Goal: Task Accomplishment & Management: Complete application form

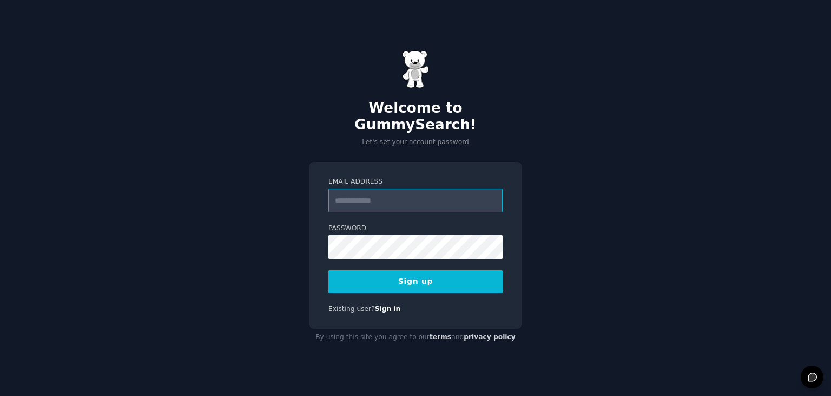
click at [368, 202] on input "Email Address" at bounding box center [415, 200] width 174 height 24
type input "**********"
drag, startPoint x: 407, startPoint y: 194, endPoint x: 224, endPoint y: 181, distance: 183.9
click at [224, 181] on div "**********" at bounding box center [415, 198] width 831 height 396
click at [409, 271] on button "Sign up" at bounding box center [415, 281] width 174 height 23
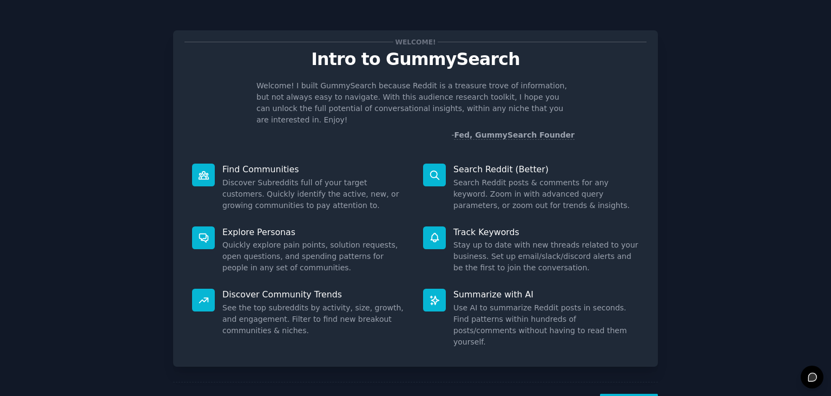
scroll to position [28, 0]
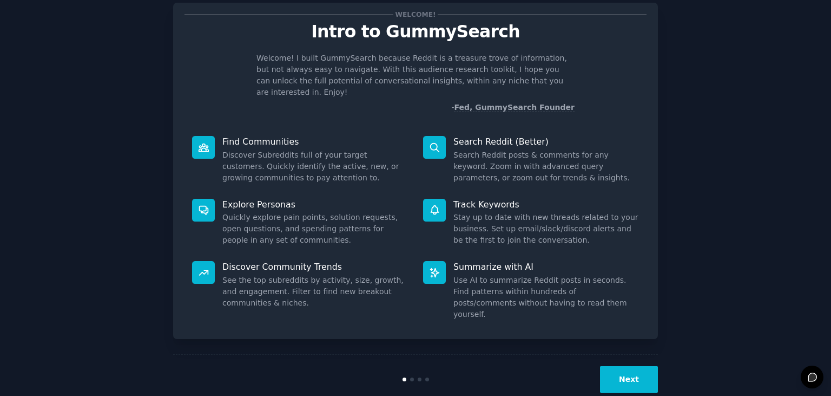
click at [634, 366] on button "Next" at bounding box center [629, 379] width 58 height 27
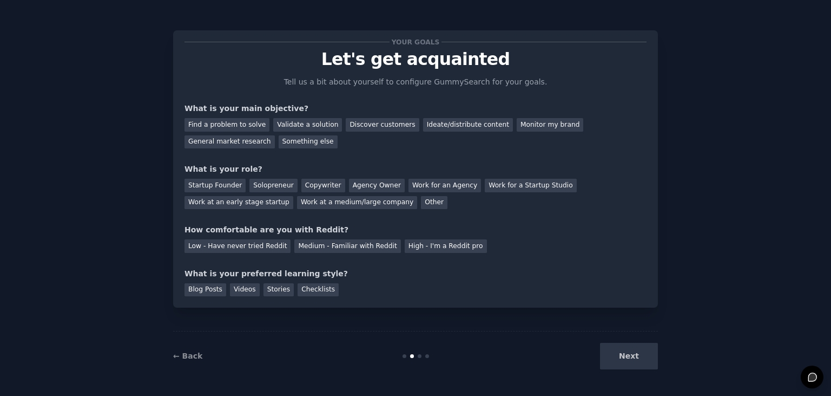
click at [624, 352] on div "Next" at bounding box center [577, 356] width 162 height 27
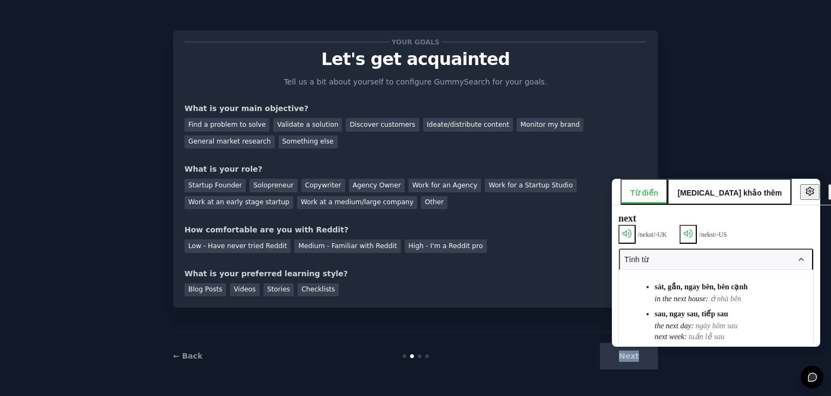
click at [631, 361] on div "Next" at bounding box center [577, 356] width 162 height 27
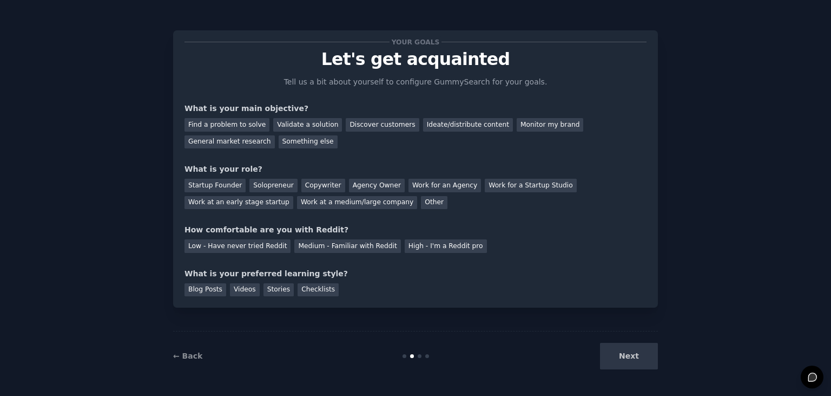
click at [400, 346] on div "← Back Next" at bounding box center [415, 356] width 485 height 50
click at [522, 331] on div "← Back Next" at bounding box center [415, 356] width 485 height 50
drag, startPoint x: 225, startPoint y: 125, endPoint x: 234, endPoint y: 134, distance: 13.4
click at [225, 126] on div "Find a problem to solve" at bounding box center [227, 125] width 85 height 14
click at [303, 187] on div "Copywriter" at bounding box center [323, 186] width 44 height 14
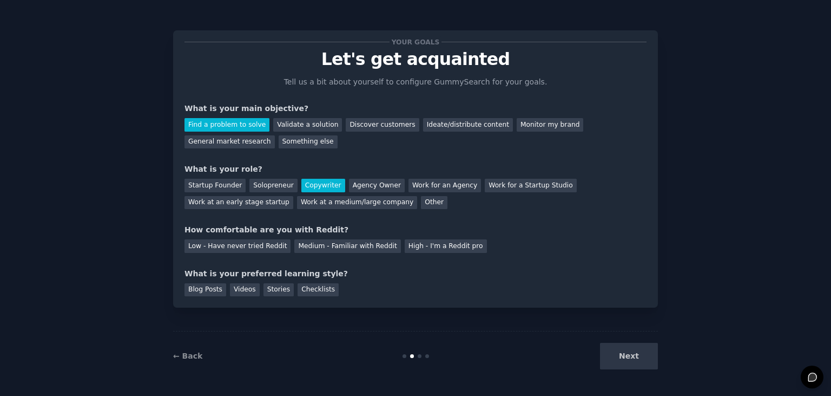
click at [303, 188] on div "Copywriter" at bounding box center [323, 186] width 44 height 14
click at [245, 238] on div "Low - Have never tried Reddit Medium - Familiar with Reddit High - I'm a Reddit…" at bounding box center [416, 243] width 462 height 17
drag, startPoint x: 245, startPoint y: 248, endPoint x: 293, endPoint y: 281, distance: 57.6
click at [252, 255] on div "Your goals Let's get acquainted Tell us a bit about yourself to configure Gummy…" at bounding box center [416, 169] width 462 height 254
drag, startPoint x: 594, startPoint y: 358, endPoint x: 655, endPoint y: 362, distance: 61.3
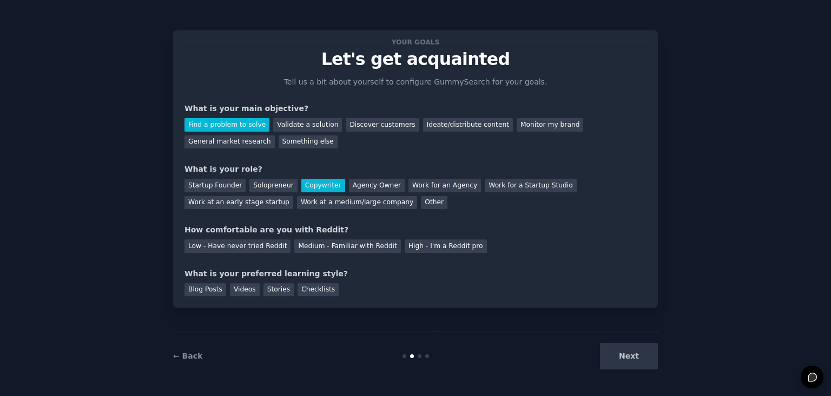
click at [619, 362] on div "Next" at bounding box center [577, 356] width 162 height 27
drag, startPoint x: 185, startPoint y: 292, endPoint x: 375, endPoint y: 308, distance: 190.6
click at [189, 294] on div "Blog Posts" at bounding box center [206, 290] width 42 height 14
click at [620, 364] on div "Next" at bounding box center [577, 356] width 162 height 27
click at [235, 252] on div "Low - Have never tried Reddit" at bounding box center [238, 246] width 106 height 14
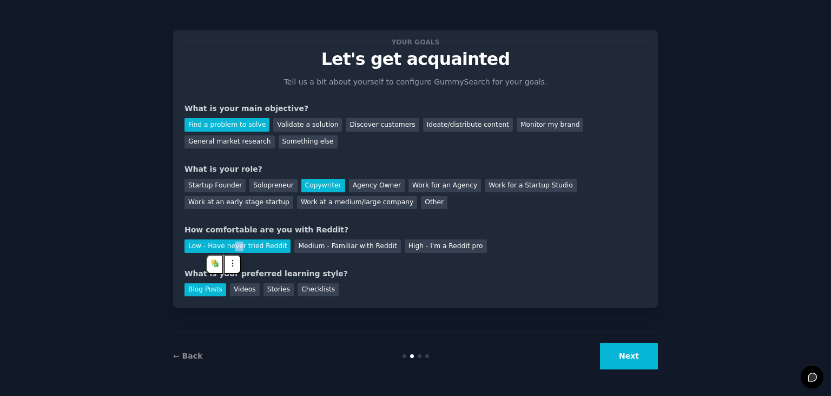
click at [622, 357] on button "Next" at bounding box center [629, 356] width 58 height 27
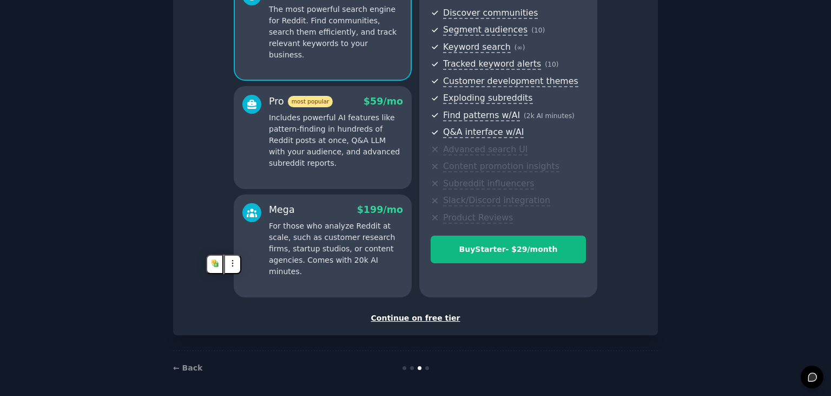
scroll to position [123, 0]
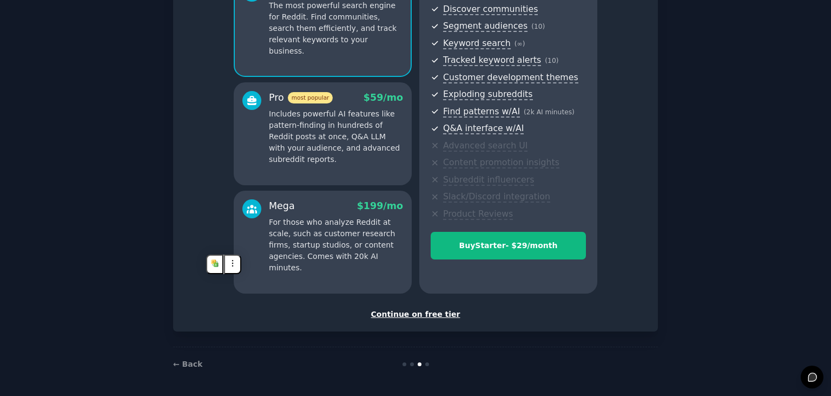
click at [423, 319] on div "Set up your account Choose your GummySearch flavor Enable 33% Annual Discount S…" at bounding box center [415, 119] width 485 height 424
click at [423, 318] on div "Continue on free tier" at bounding box center [416, 313] width 462 height 11
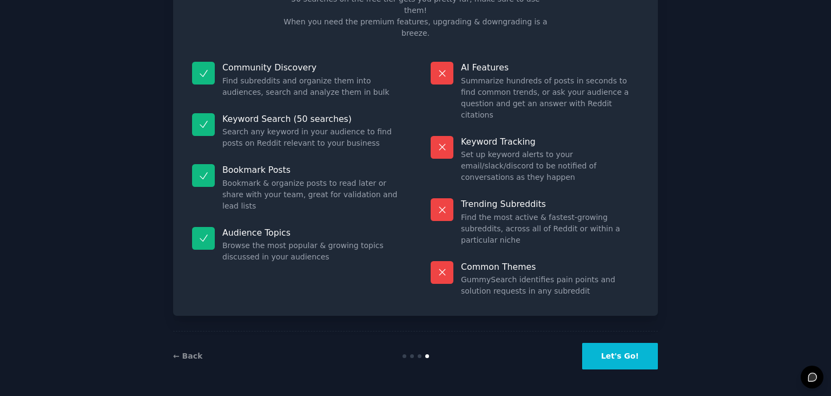
scroll to position [25, 0]
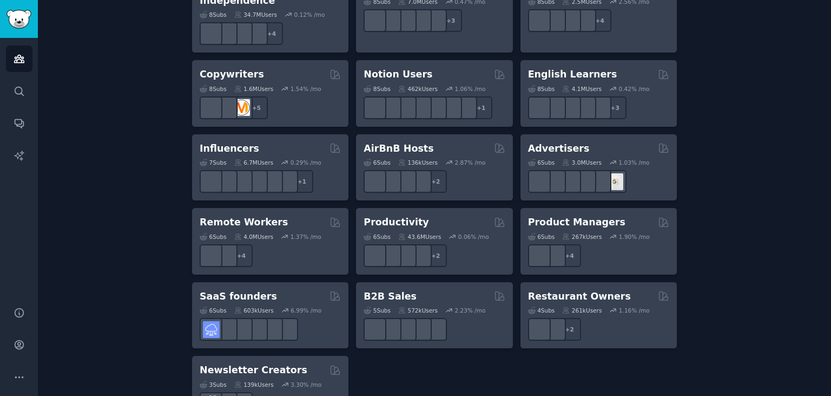
scroll to position [852, 0]
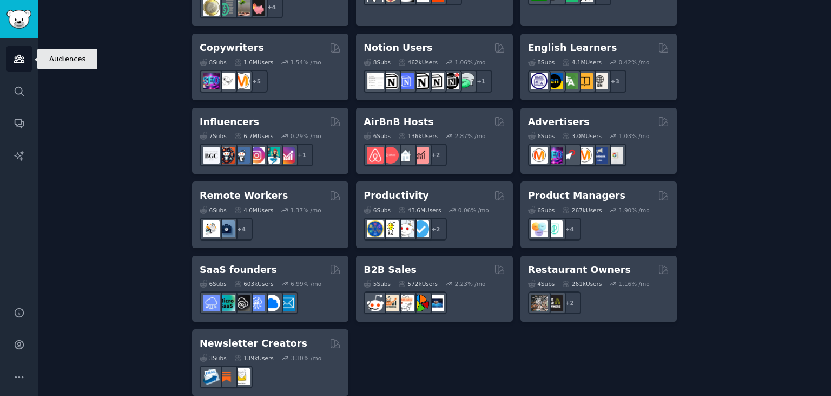
click at [15, 59] on icon "Sidebar" at bounding box center [19, 58] width 11 height 11
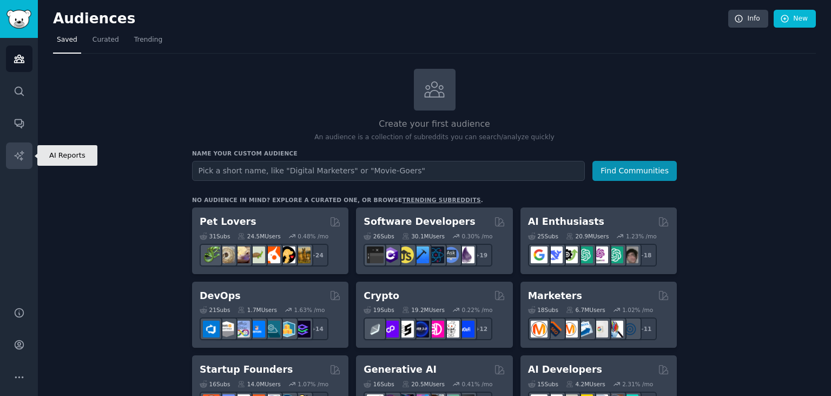
click at [17, 154] on icon "Sidebar" at bounding box center [18, 154] width 9 height 9
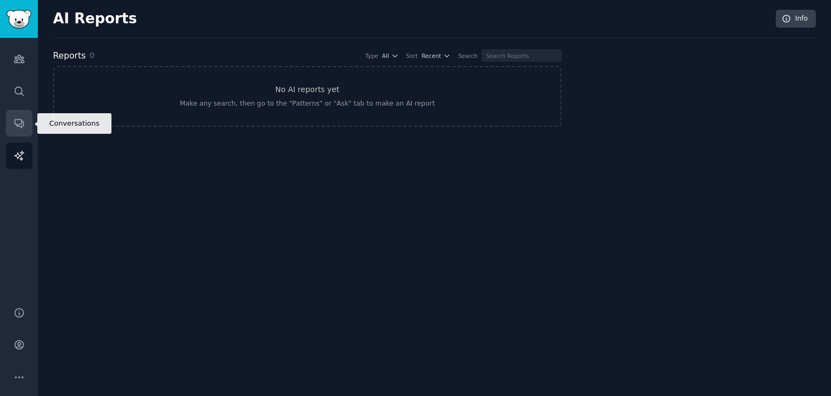
click at [23, 115] on link "Conversations" at bounding box center [19, 123] width 27 height 27
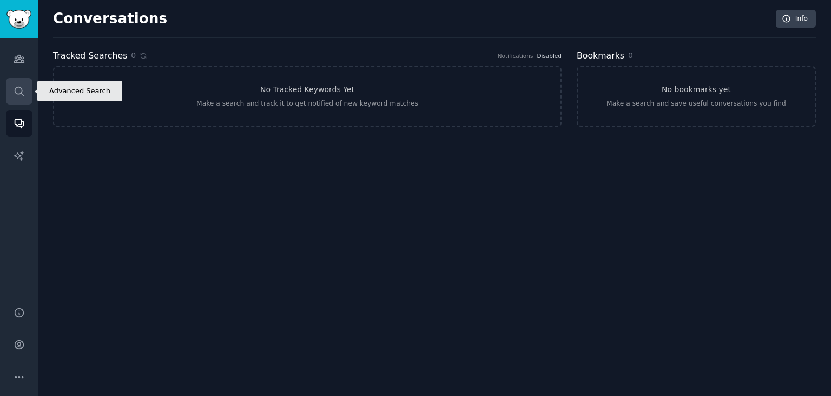
click at [18, 85] on icon "Sidebar" at bounding box center [19, 90] width 11 height 11
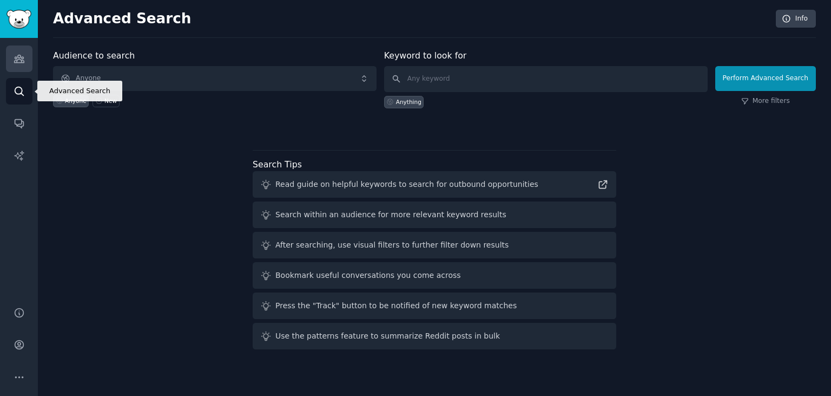
click at [16, 65] on link "Audiences" at bounding box center [19, 58] width 27 height 27
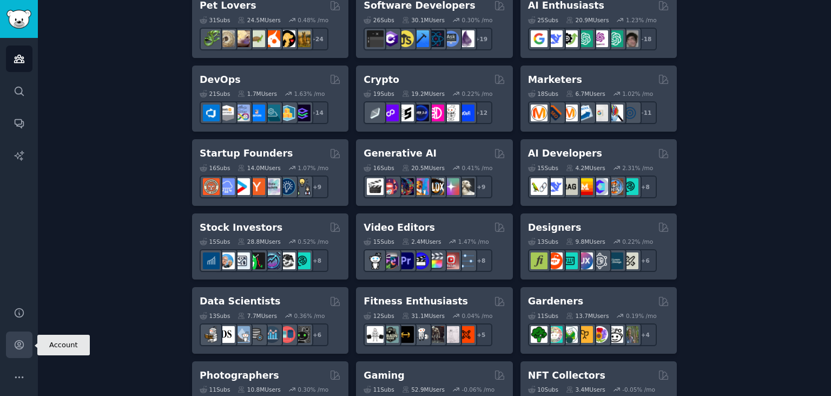
scroll to position [332, 0]
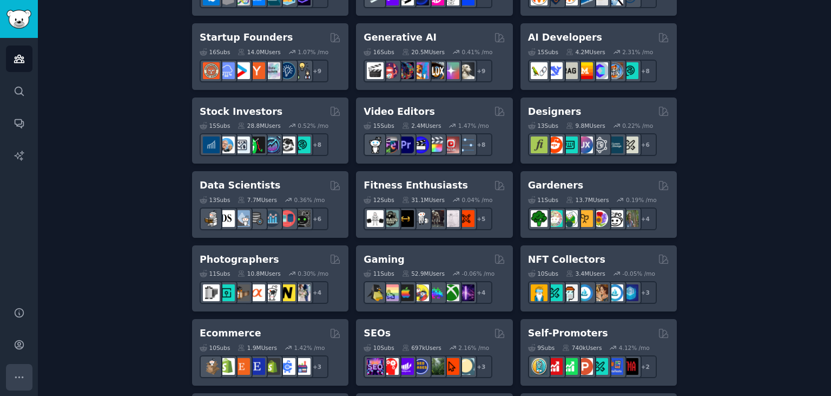
click at [15, 376] on icon "Sidebar" at bounding box center [19, 376] width 11 height 11
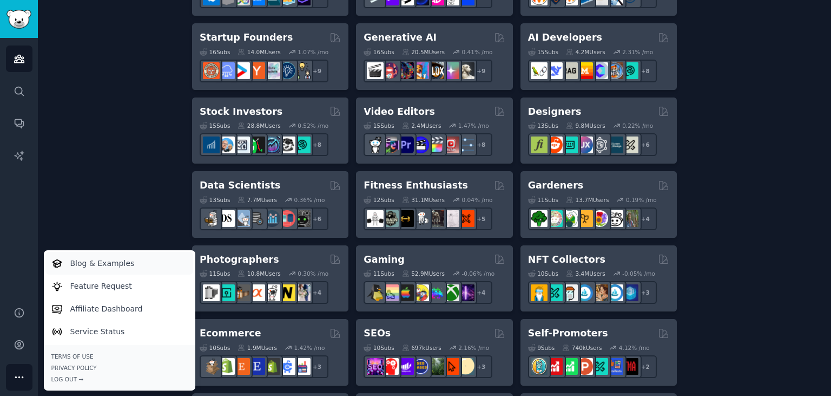
click at [134, 261] on link "Blog & Examples" at bounding box center [119, 263] width 148 height 23
